Goal: Task Accomplishment & Management: Manage account settings

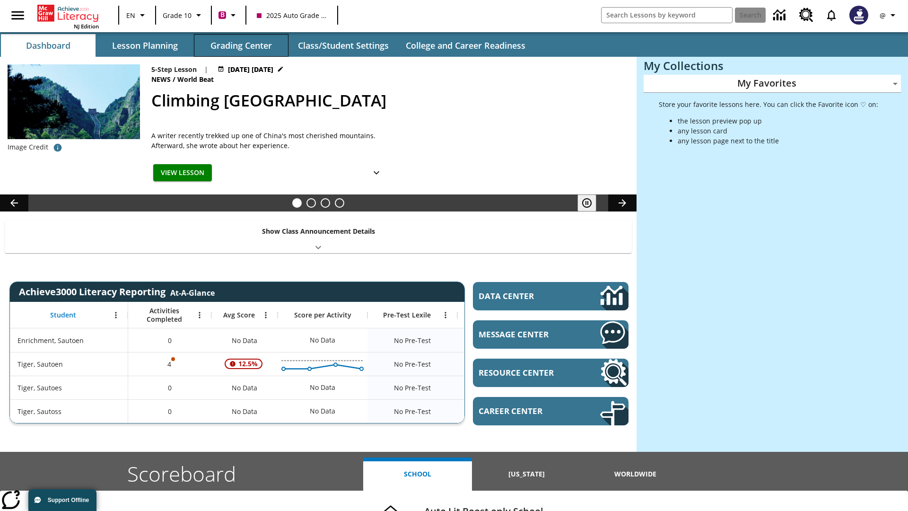
click at [241, 45] on button "Grading Center" at bounding box center [241, 45] width 95 height 23
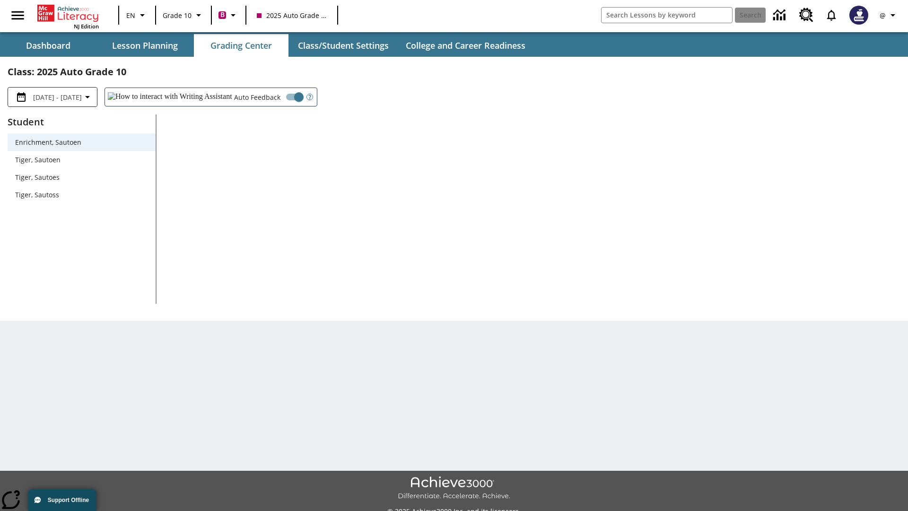
click at [81, 159] on span "Tiger, Sautoen" at bounding box center [81, 160] width 133 height 10
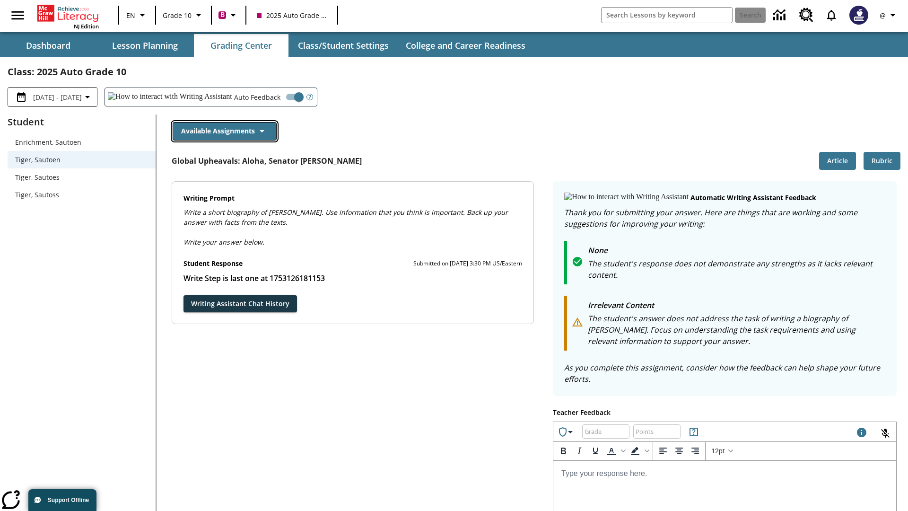
click at [224, 131] on button "Available Assignments" at bounding box center [225, 131] width 104 height 18
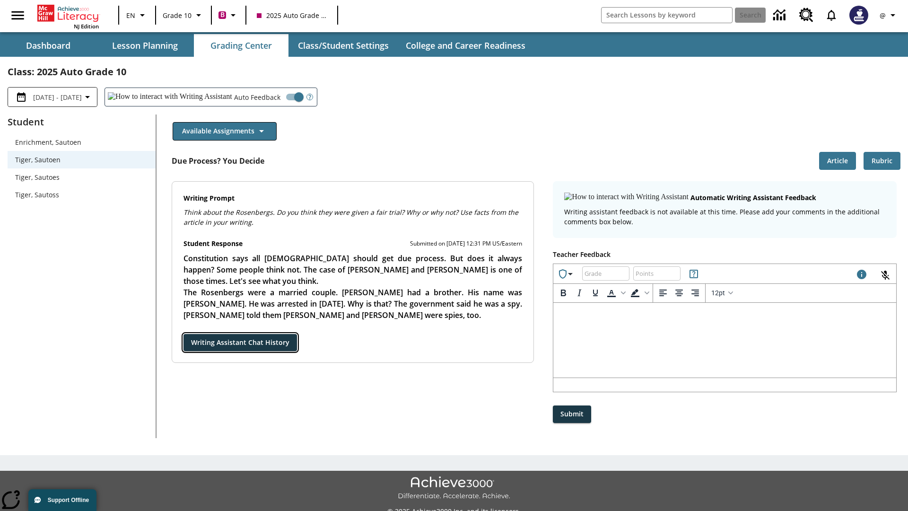
click at [184, 334] on button "Writing Assistant Chat History" at bounding box center [241, 343] width 114 height 18
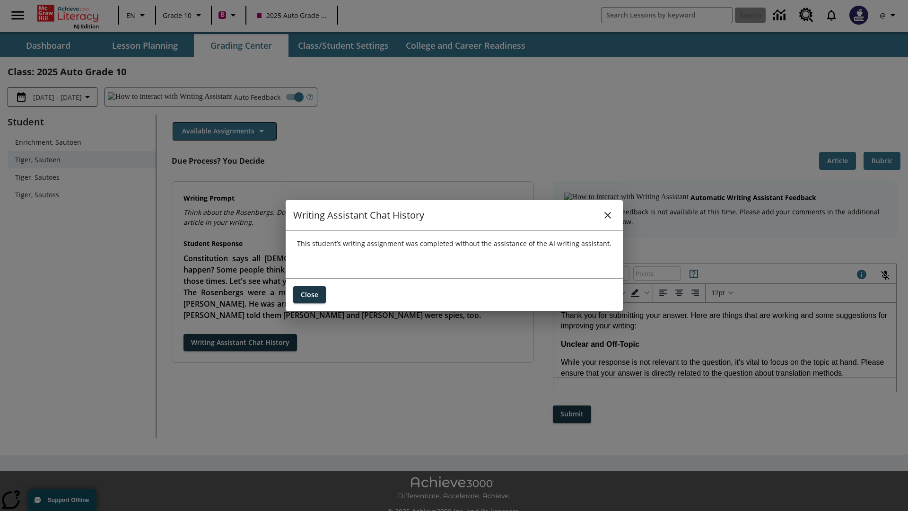
click at [607, 215] on icon "close" at bounding box center [608, 215] width 7 height 7
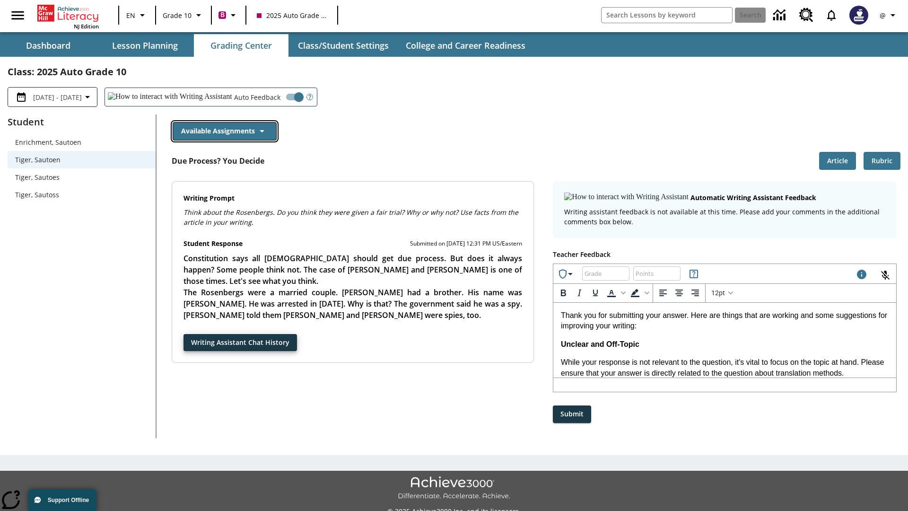
click at [224, 131] on button "Available Assignments" at bounding box center [225, 131] width 104 height 18
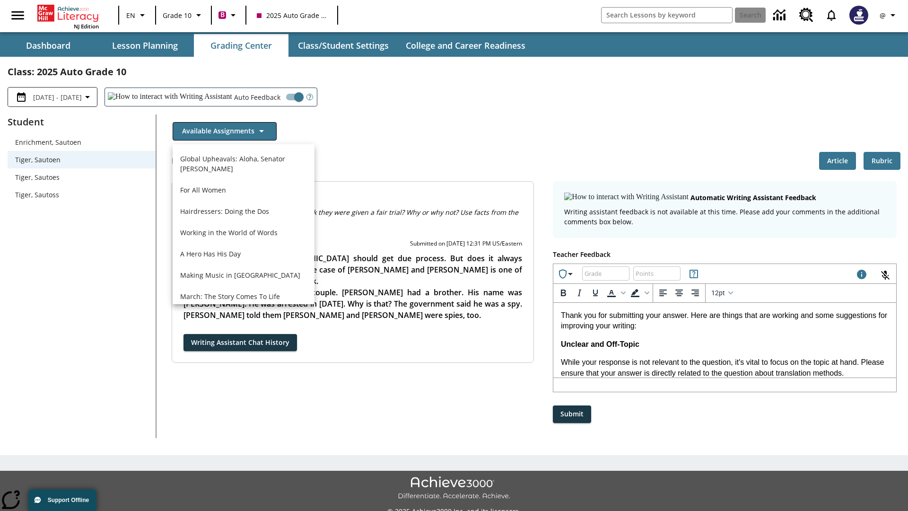
scroll to position [679, 0]
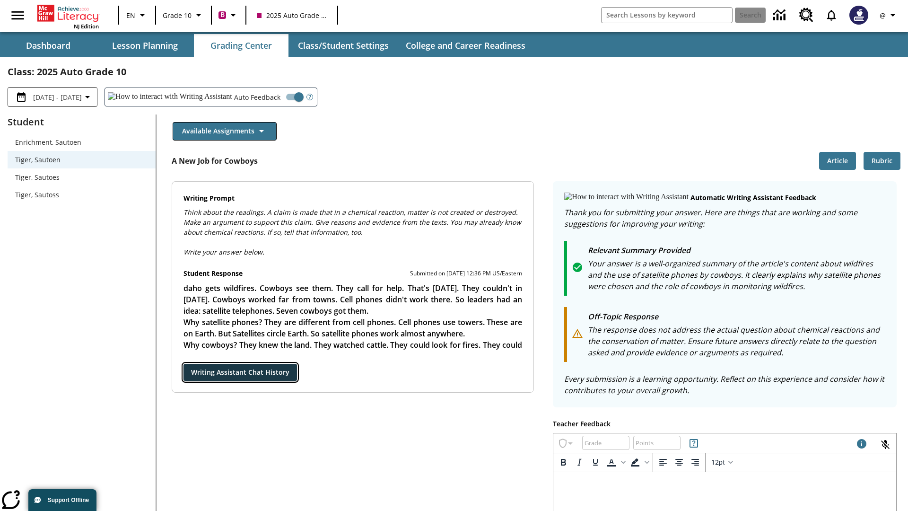
click at [184, 364] on button "Writing Assistant Chat History" at bounding box center [241, 373] width 114 height 18
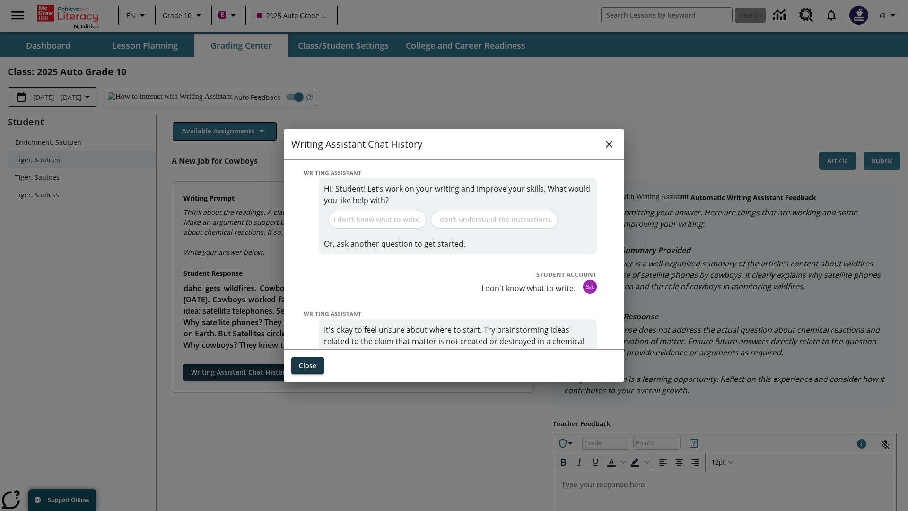
scroll to position [0, 0]
